Goal: Task Accomplishment & Management: Complete application form

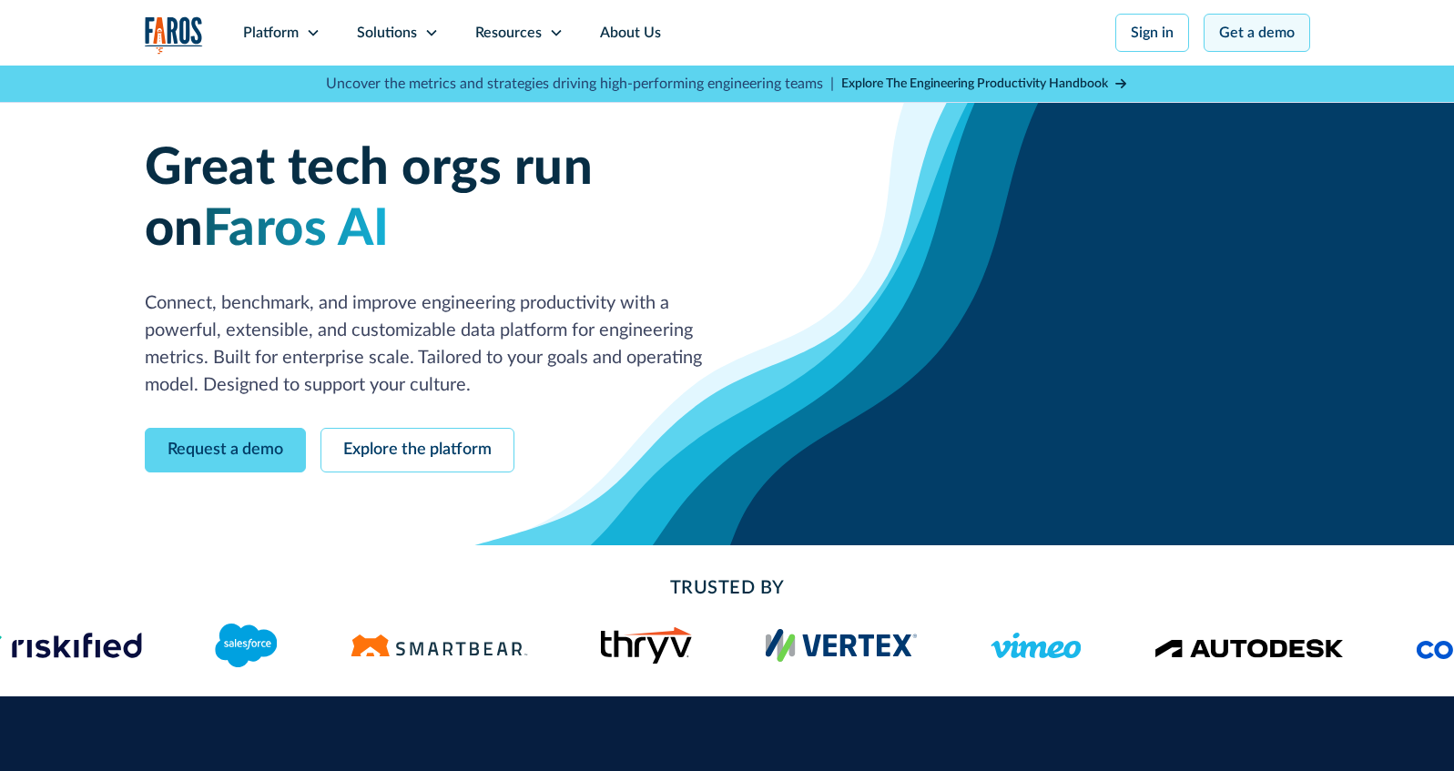
click at [1281, 36] on link "Get a demo" at bounding box center [1256, 33] width 106 height 38
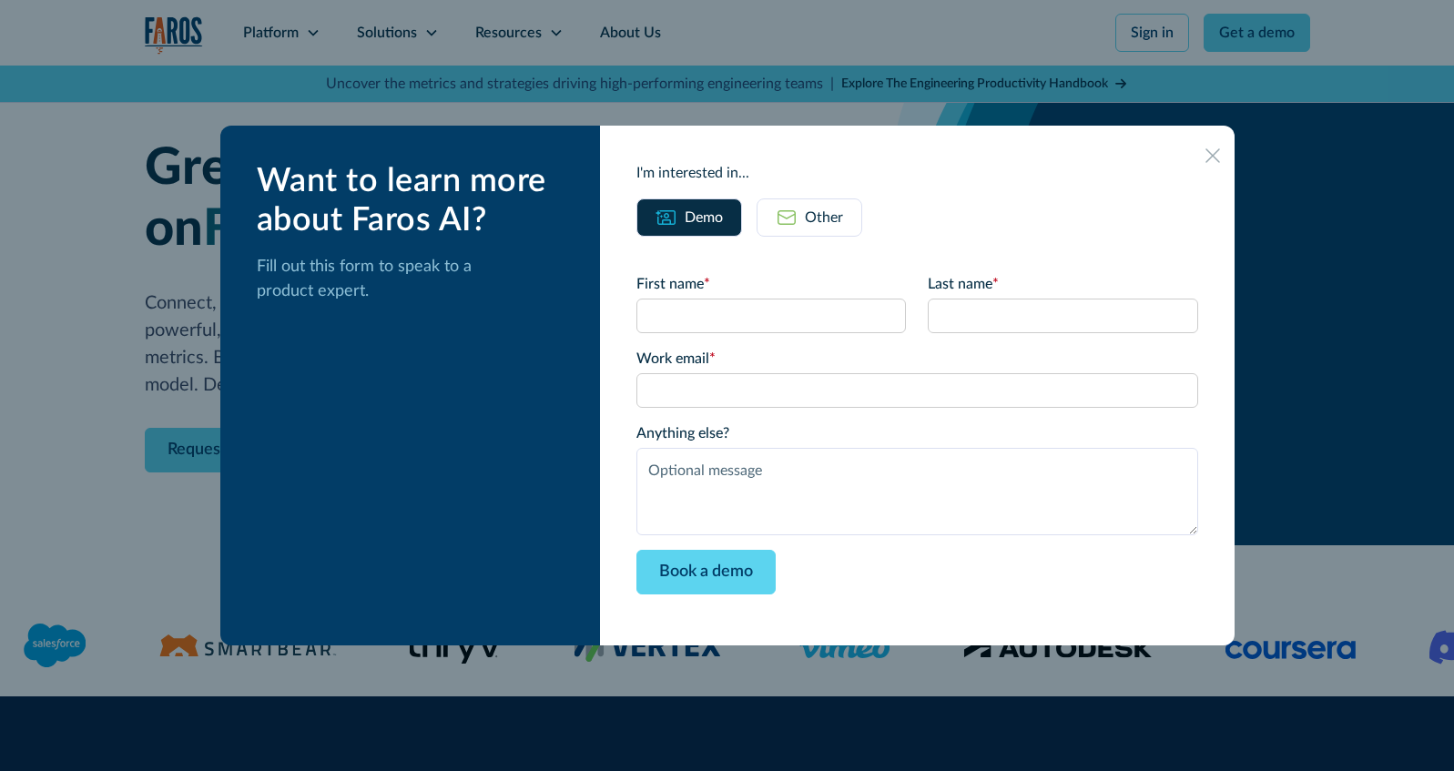
click at [835, 235] on link "Other" at bounding box center [809, 217] width 106 height 38
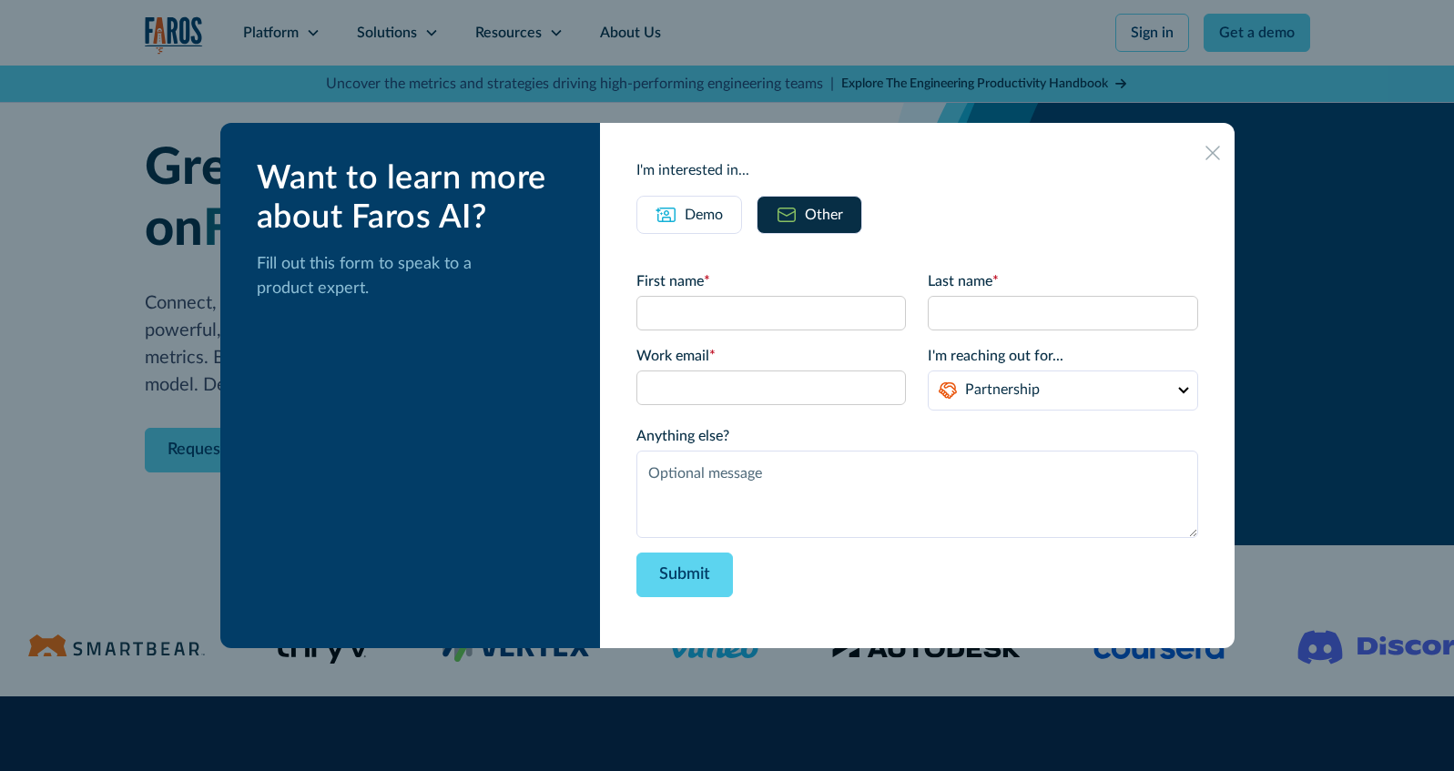
click at [716, 218] on div "Demo" at bounding box center [704, 215] width 38 height 22
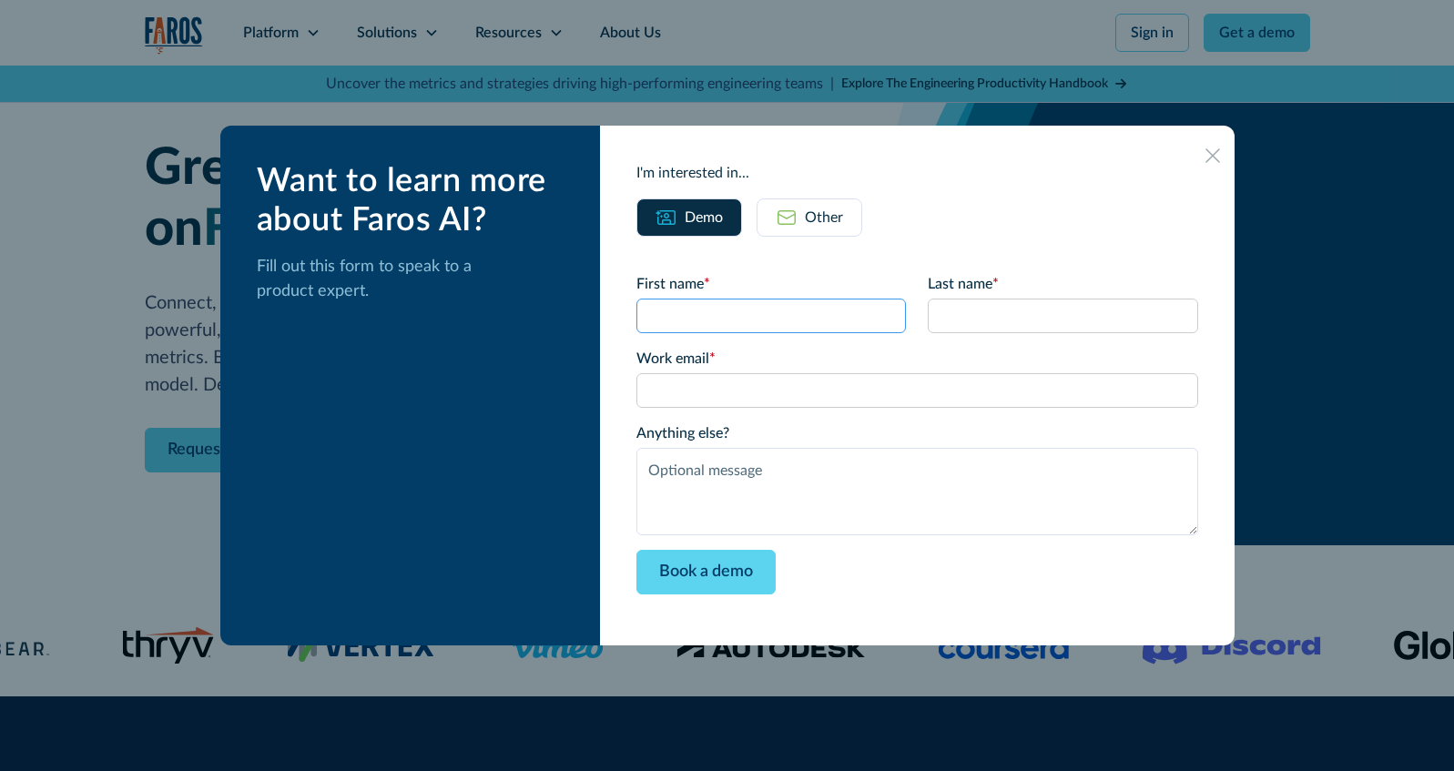
click at [744, 318] on input "First name *" at bounding box center [770, 316] width 269 height 35
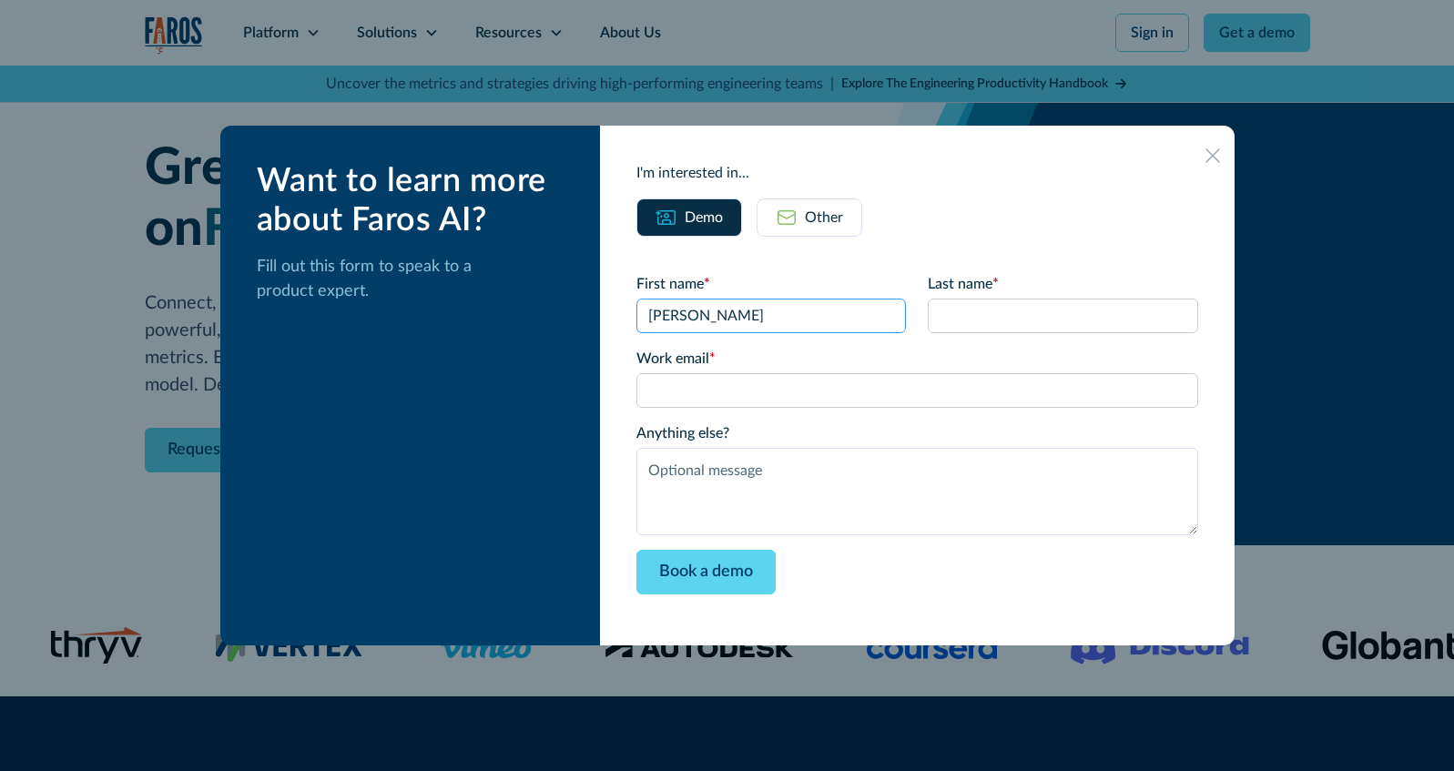
type input "Josh"
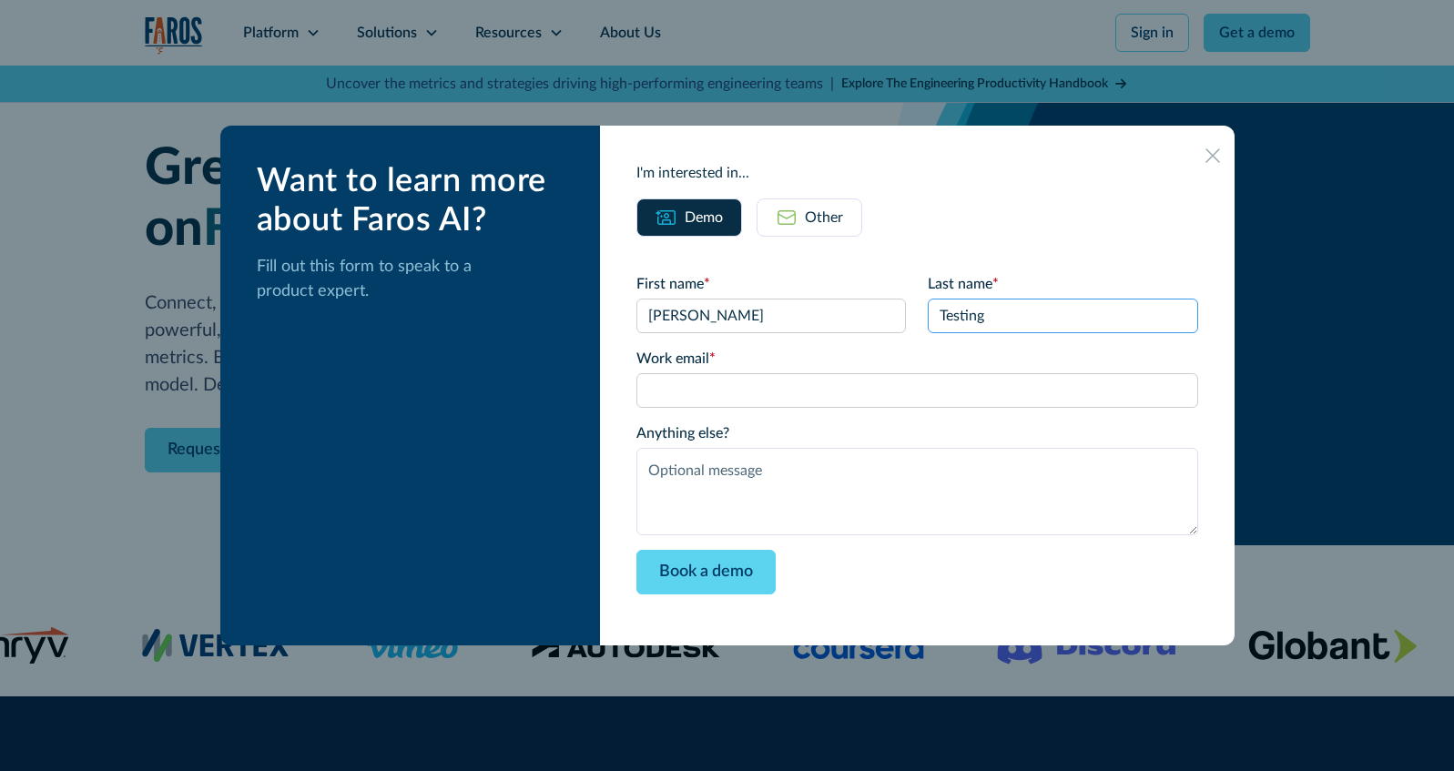
type input "Testing"
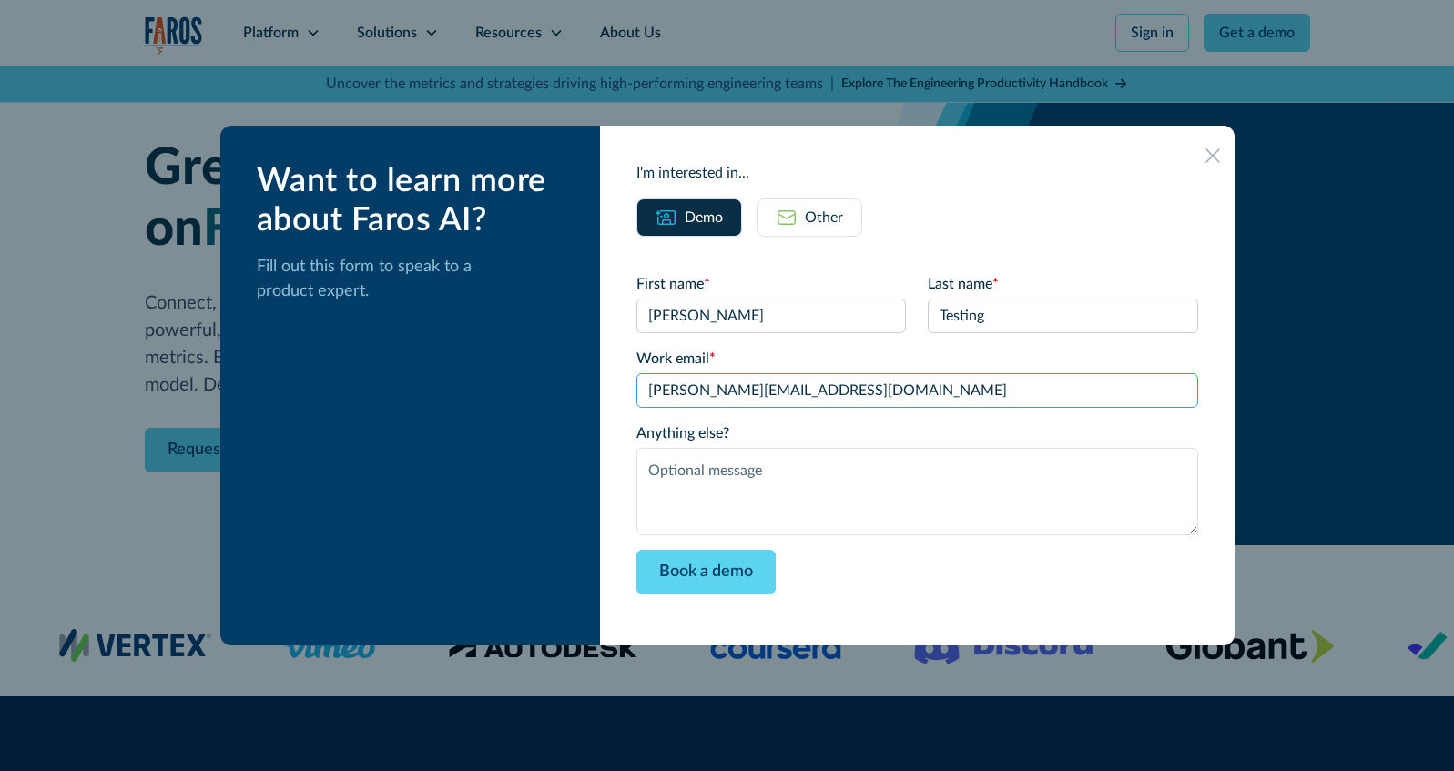
type input "josh@hmpsn.com"
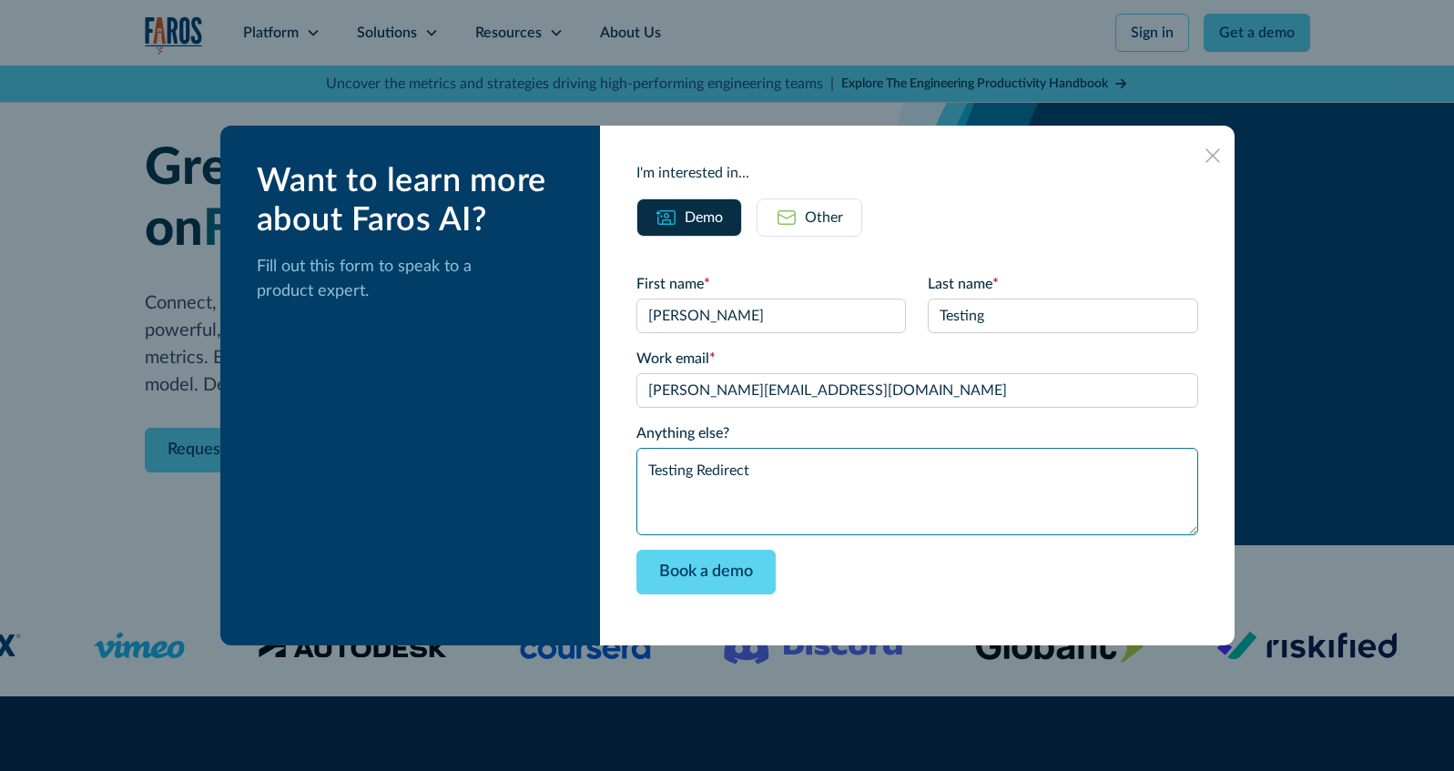
type textarea "Testing Redirect"
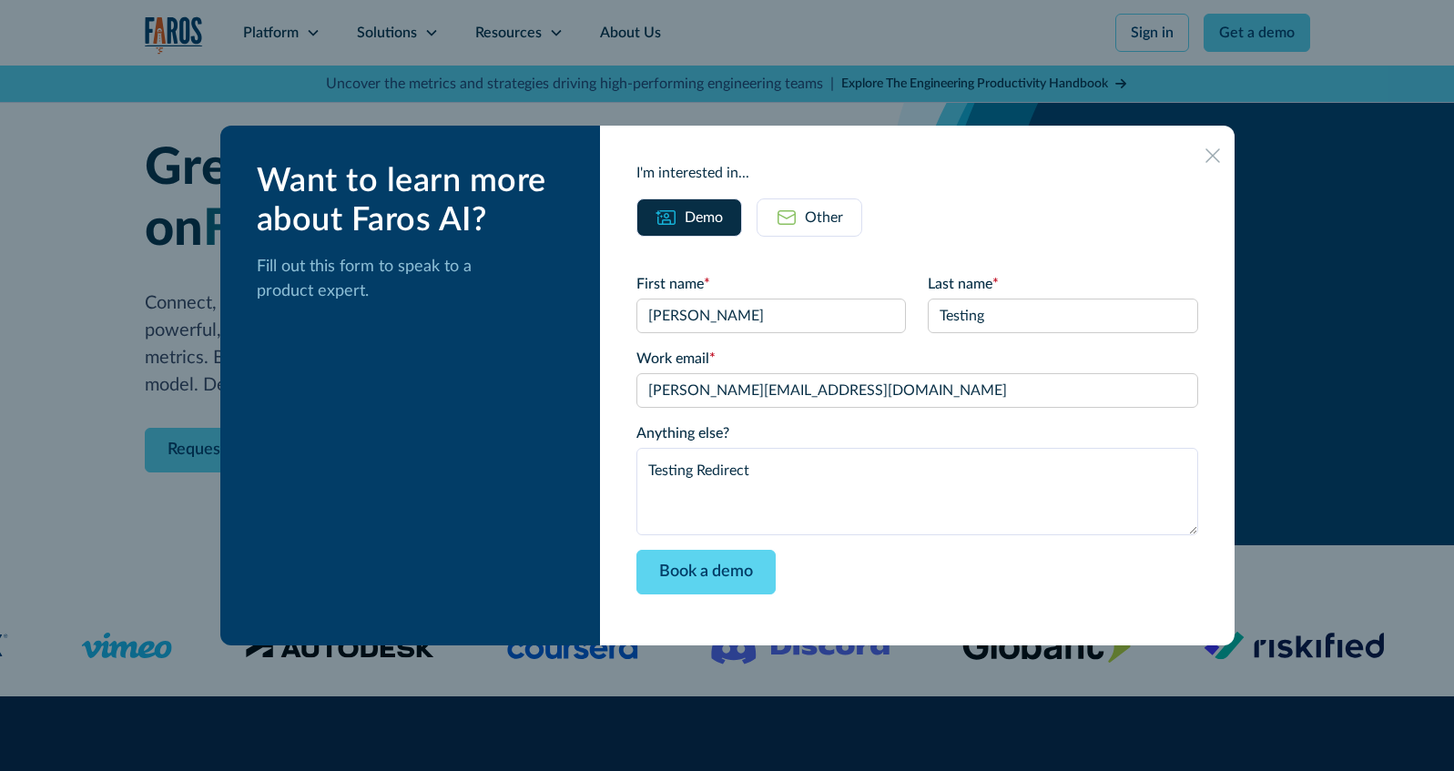
click at [543, 313] on div "Want to learn more about Faros AI? Fill out this form to speak to a product exp…" at bounding box center [410, 386] width 380 height 520
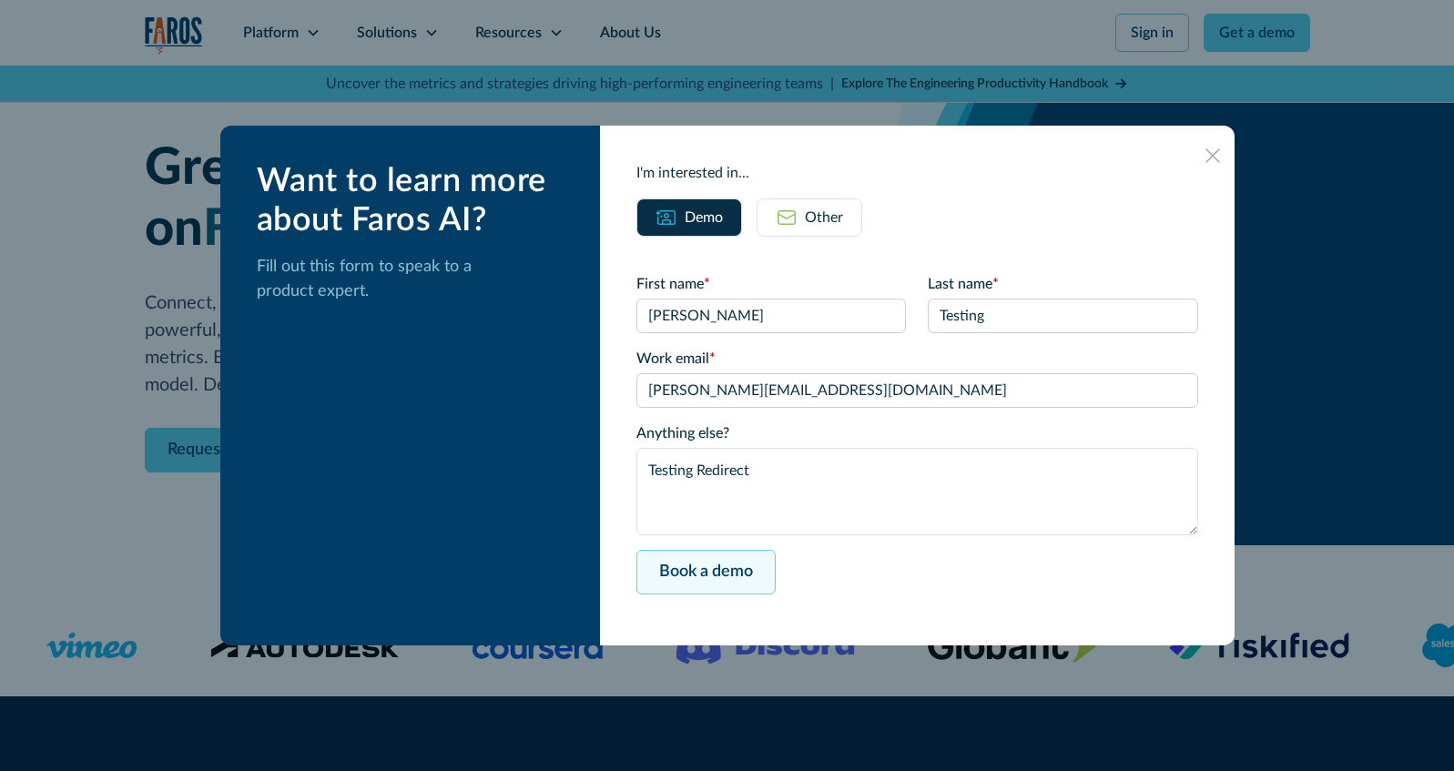
click at [722, 565] on input "Book a demo" at bounding box center [705, 572] width 139 height 45
type input "Please wait..."
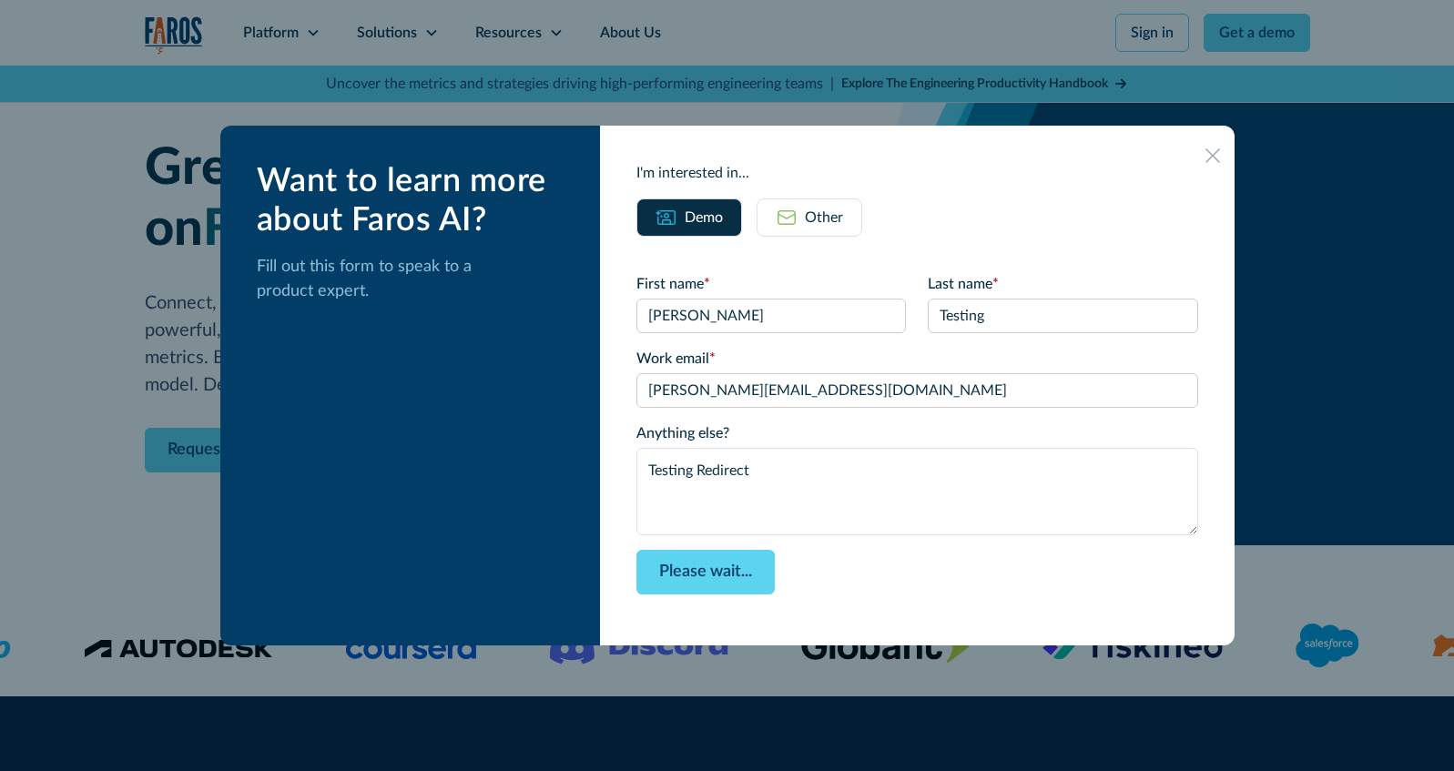
click at [797, 208] on img at bounding box center [787, 218] width 22 height 22
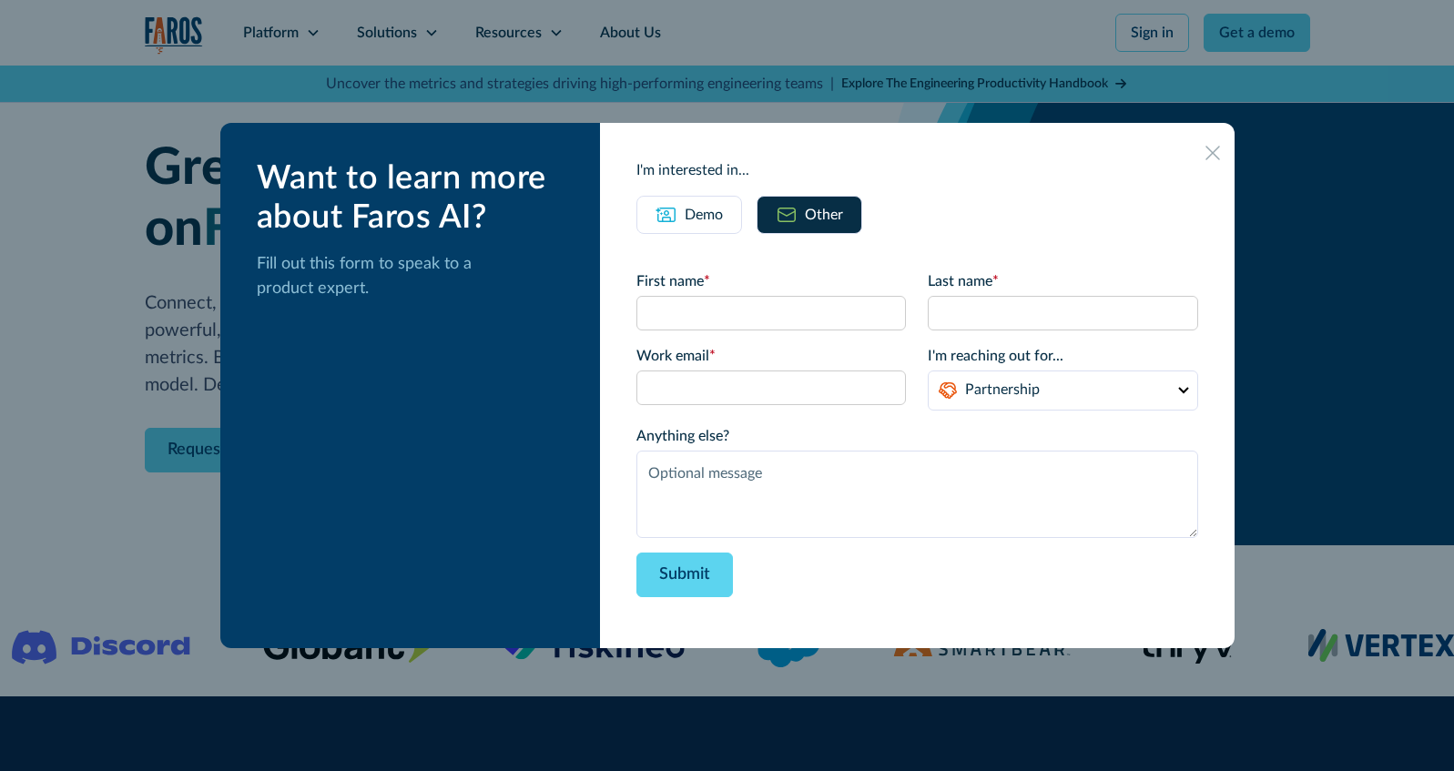
click at [1205, 160] on icon at bounding box center [1212, 153] width 15 height 15
